Goal: Check status

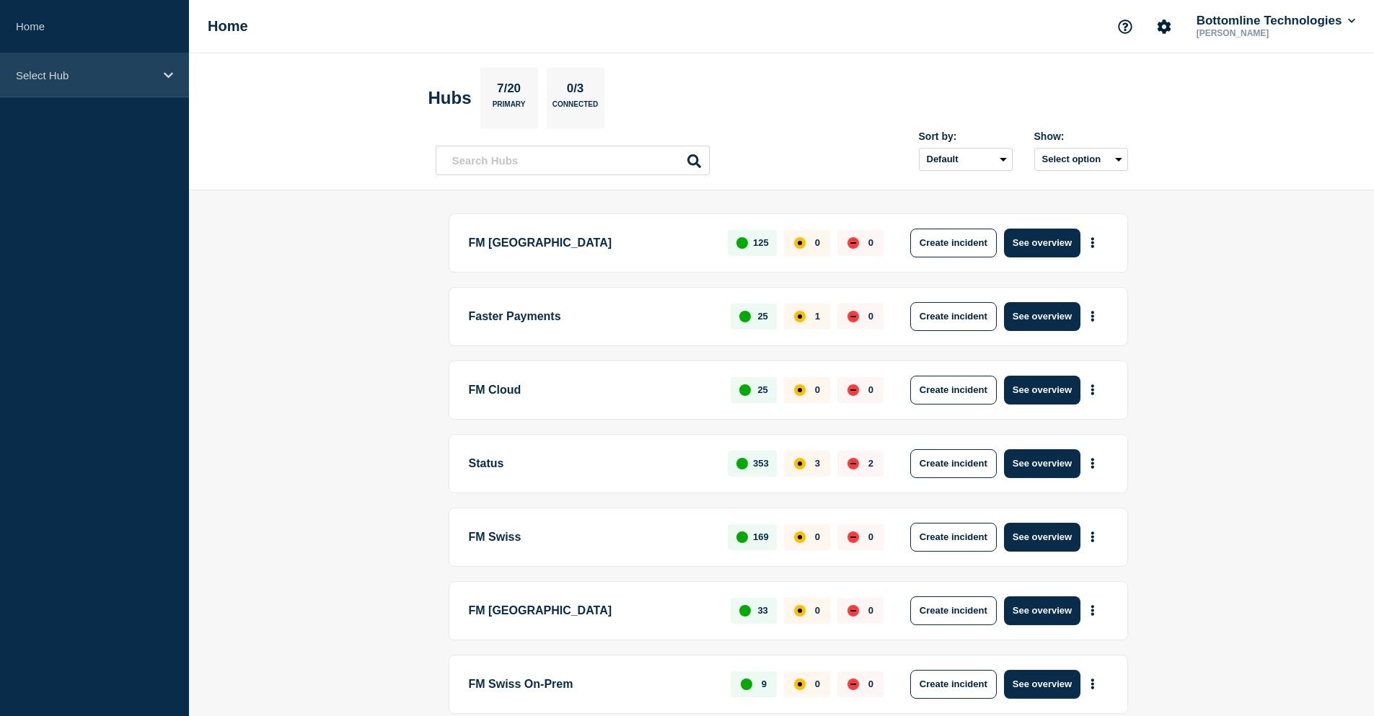
click at [66, 87] on div "Select Hub" at bounding box center [94, 75] width 189 height 44
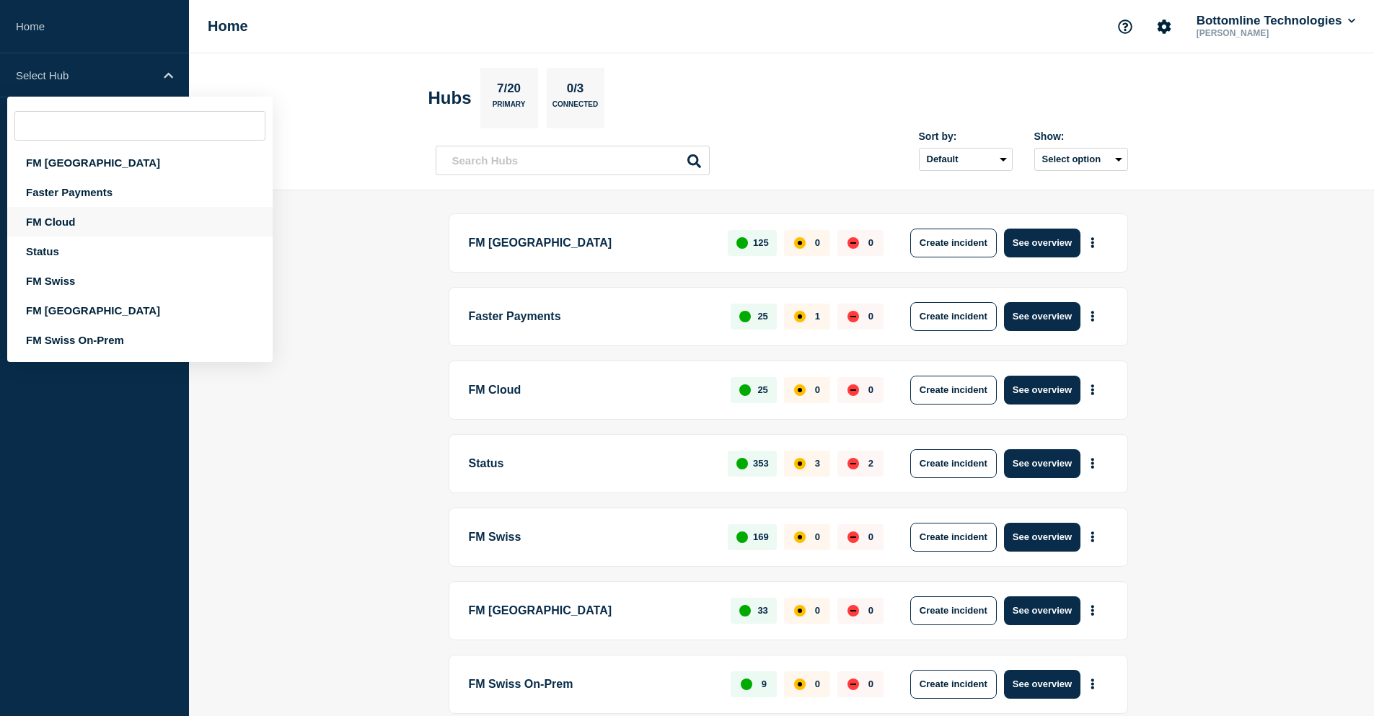
click at [69, 220] on div "FM Cloud" at bounding box center [139, 222] width 265 height 30
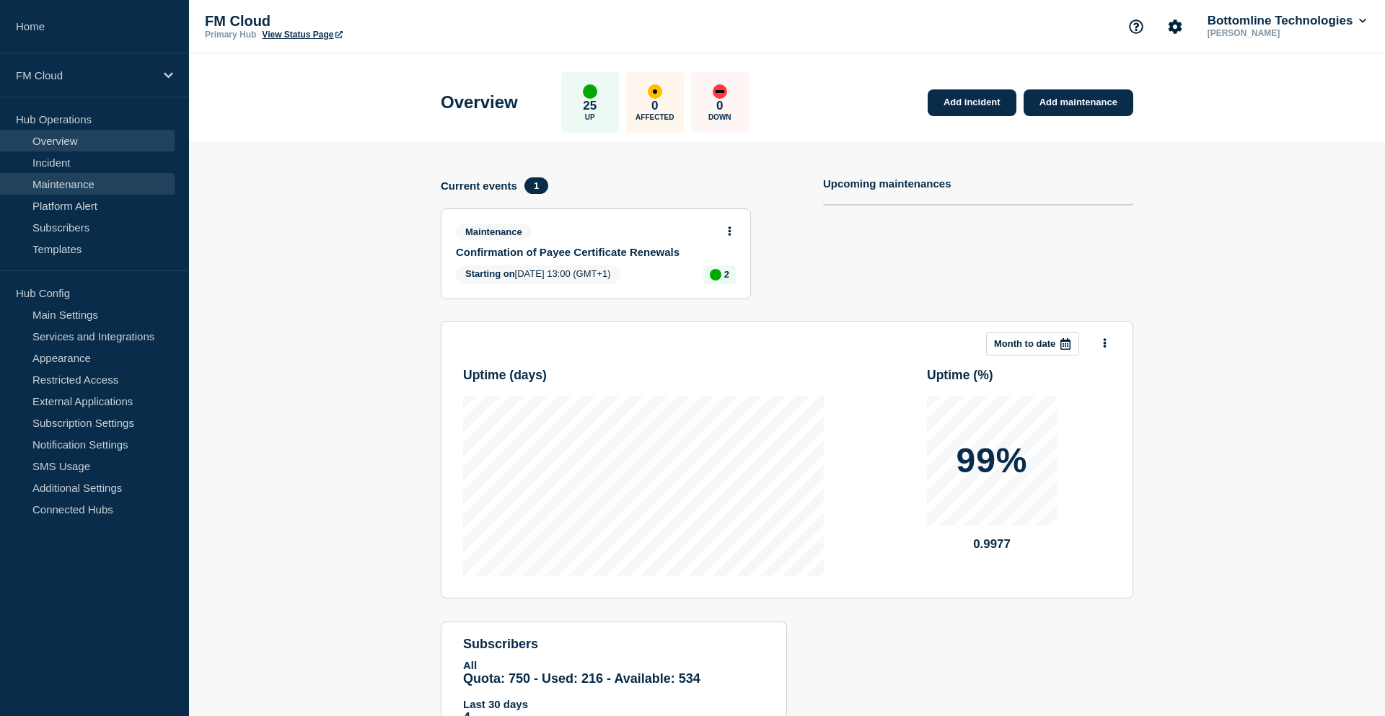
click at [73, 180] on link "Maintenance" at bounding box center [87, 184] width 175 height 22
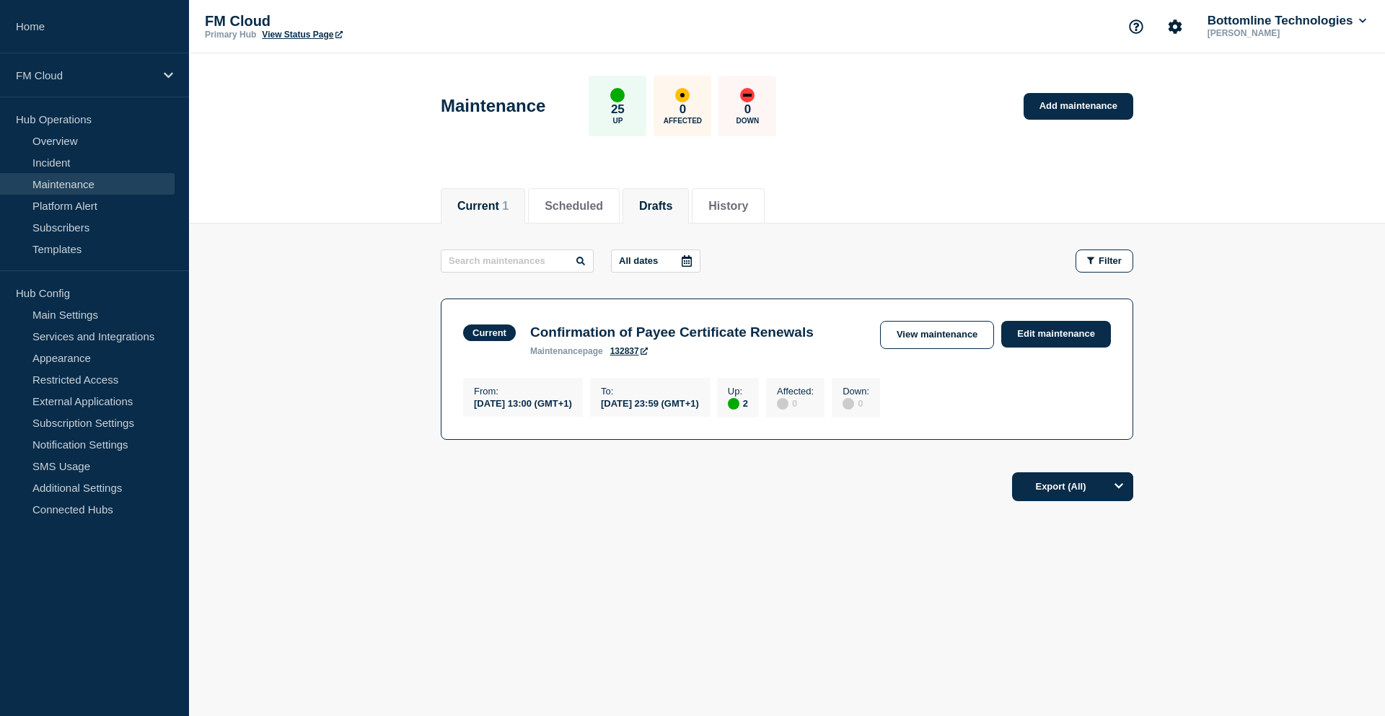
click at [669, 201] on button "Drafts" at bounding box center [655, 206] width 33 height 13
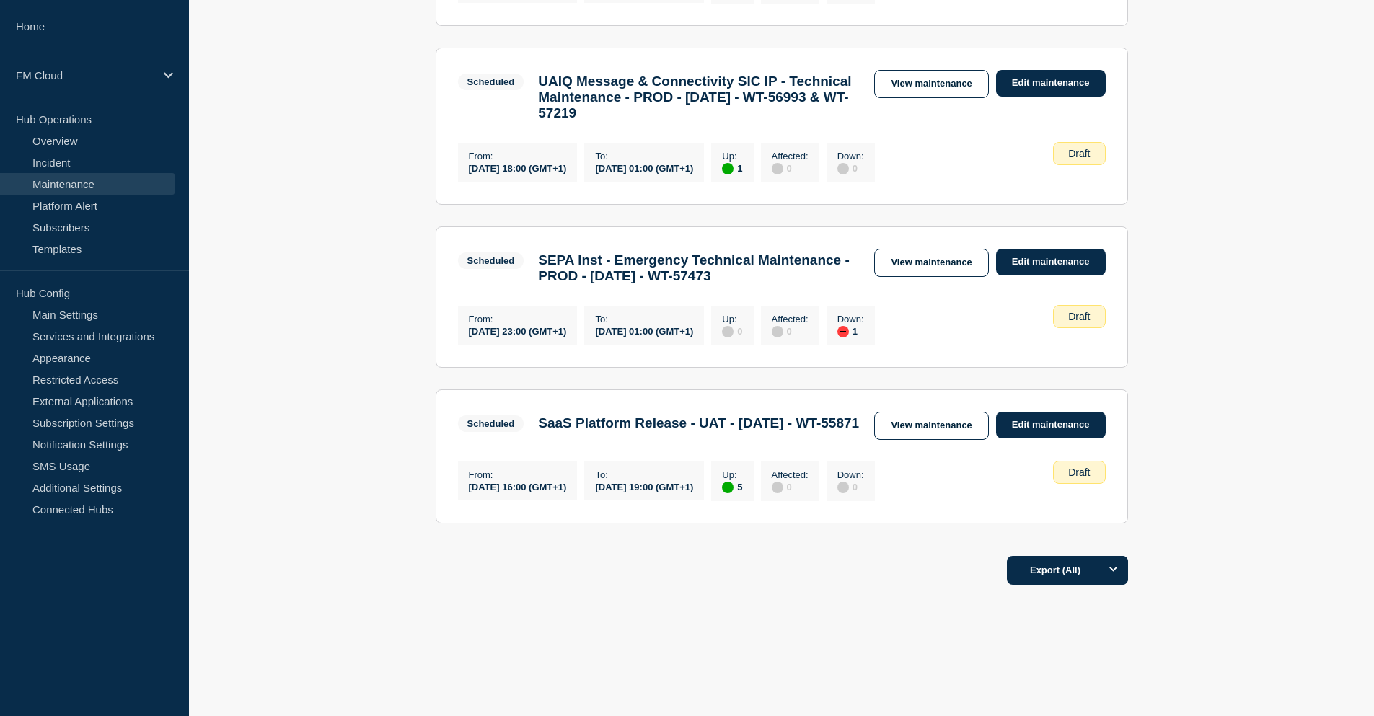
scroll to position [649, 0]
click at [935, 423] on link "View maintenance" at bounding box center [931, 426] width 114 height 28
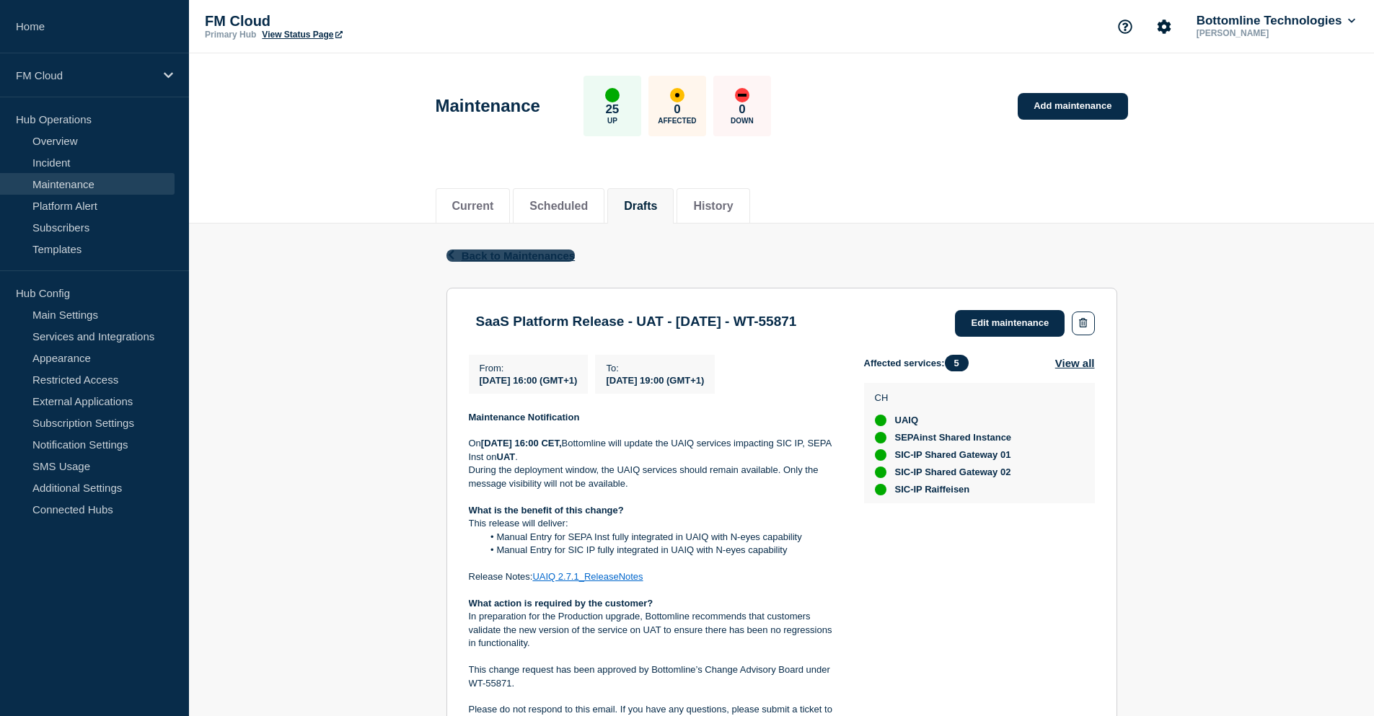
click at [488, 255] on span "Back to Maintenances" at bounding box center [519, 256] width 114 height 12
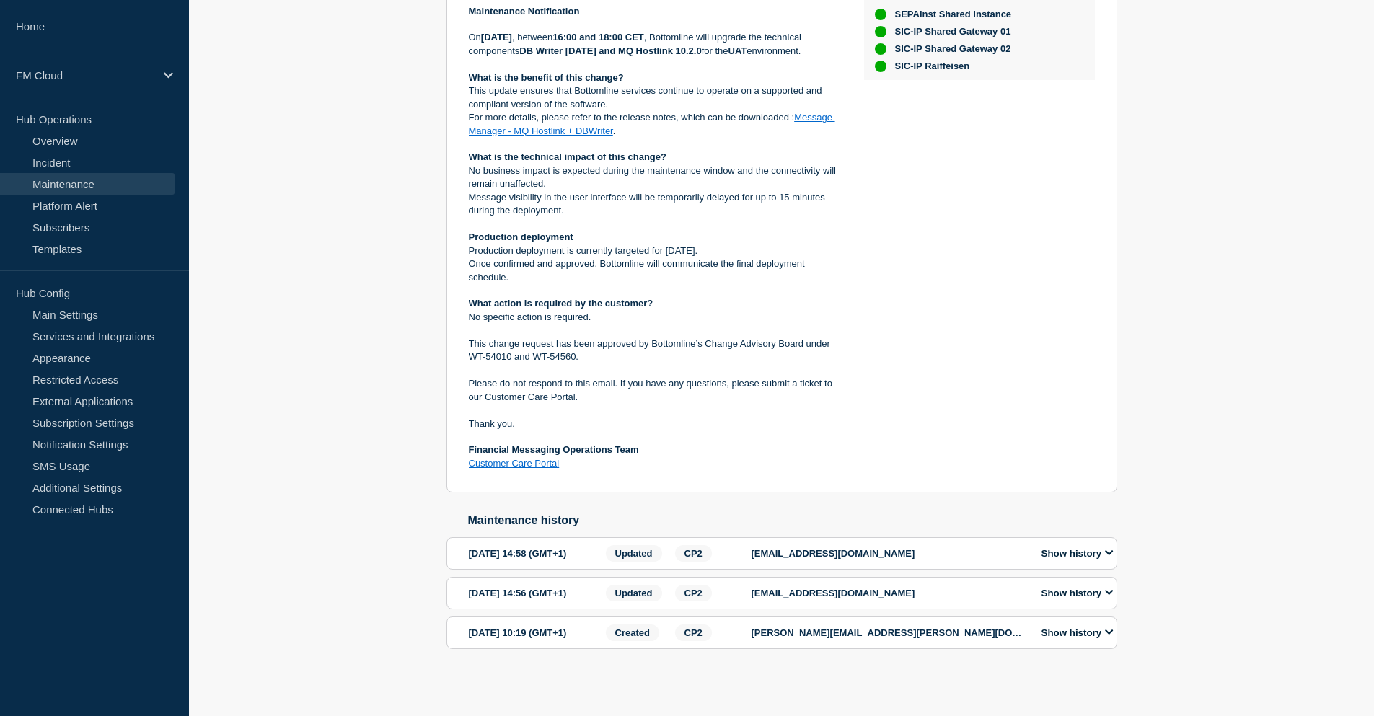
scroll to position [485, 0]
drag, startPoint x: 512, startPoint y: 319, endPoint x: 469, endPoint y: 324, distance: 43.5
click at [469, 338] on p "This change request has been approved by Bottomline’s Change Advisory Board und…" at bounding box center [655, 351] width 372 height 27
copy p "WT-54010"
click at [1027, 212] on div "Affected services: 4 View all CH SEPAinst Shared Instance SIC-IP Shared Gateway…" at bounding box center [979, 210] width 231 height 522
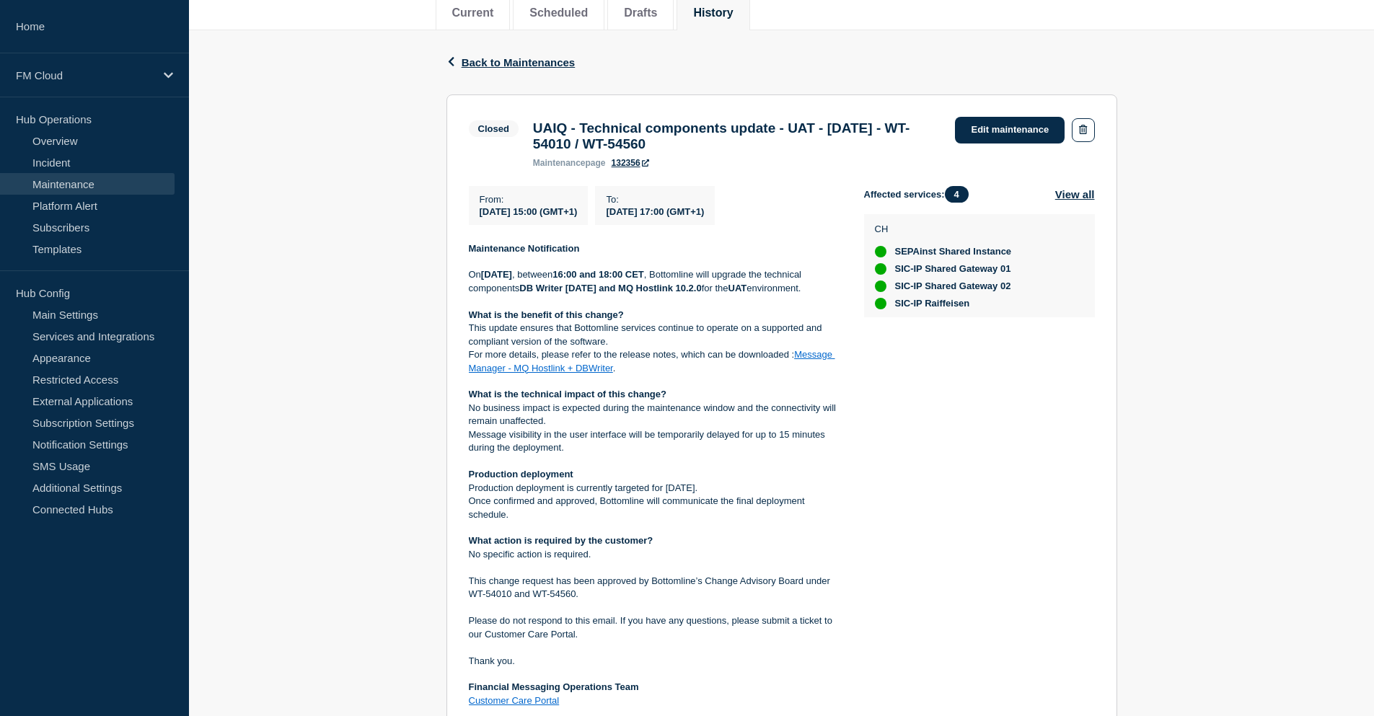
scroll to position [144, 0]
